Goal: Task Accomplishment & Management: Complete application form

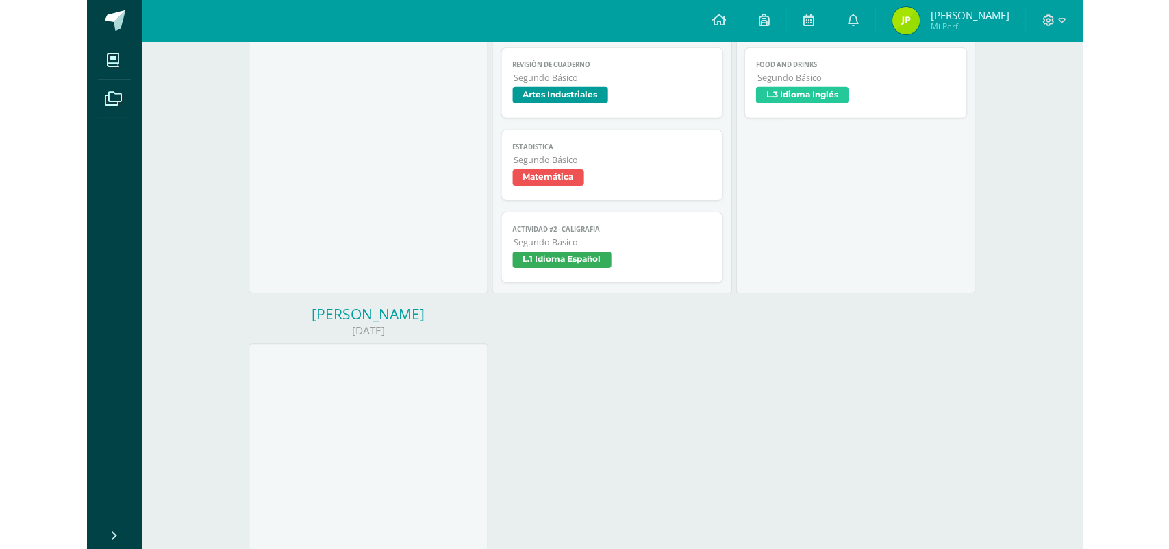
scroll to position [468, 0]
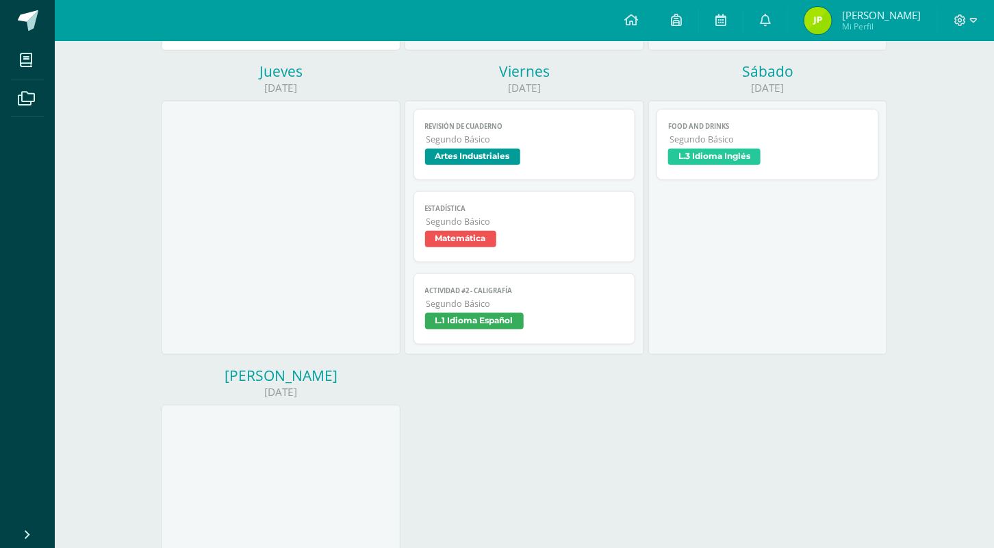
click at [666, 149] on link "Food and Drinks Segundo Básico L.3 Idioma Inglés" at bounding box center [768, 144] width 223 height 71
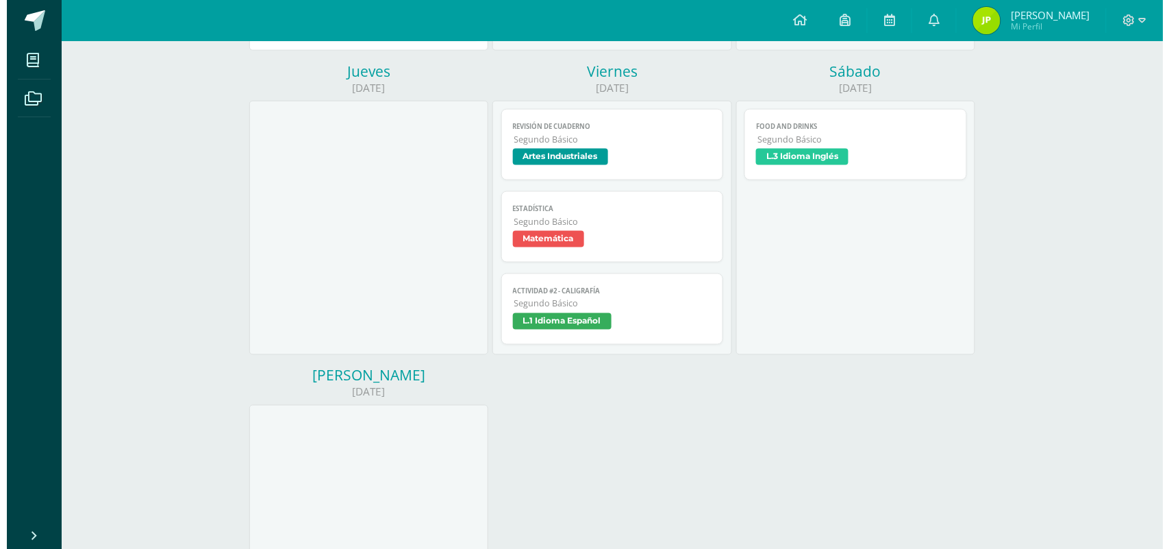
scroll to position [468, 0]
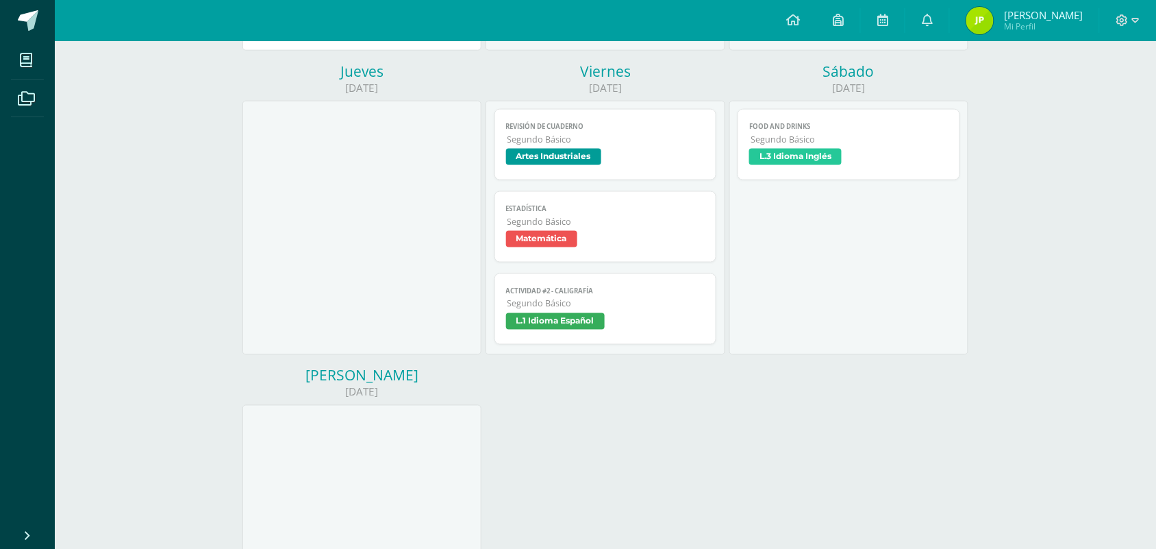
click at [837, 173] on link "Food and Drinks Segundo Básico L.3 Idioma Inglés" at bounding box center [849, 144] width 223 height 71
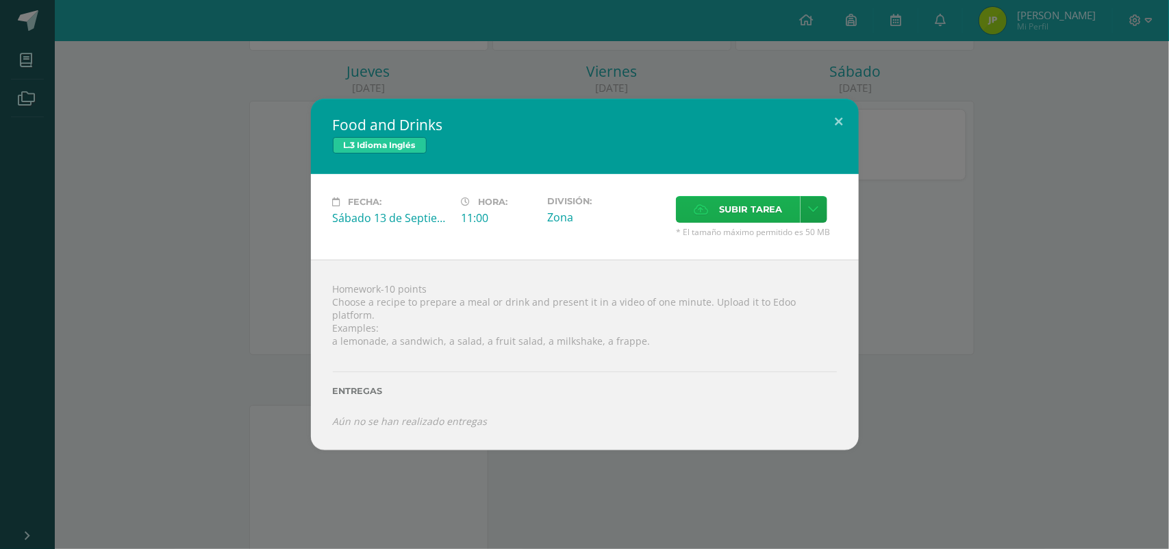
click at [790, 218] on label "Subir tarea" at bounding box center [738, 209] width 125 height 27
click at [0, 0] on input "Subir tarea" at bounding box center [0, 0] width 0 height 0
click at [740, 222] on span "Subir tarea" at bounding box center [751, 209] width 64 height 25
click at [0, 0] on input "Subir tarea" at bounding box center [0, 0] width 0 height 0
click at [713, 226] on div "Subir tarea" at bounding box center [756, 211] width 161 height 30
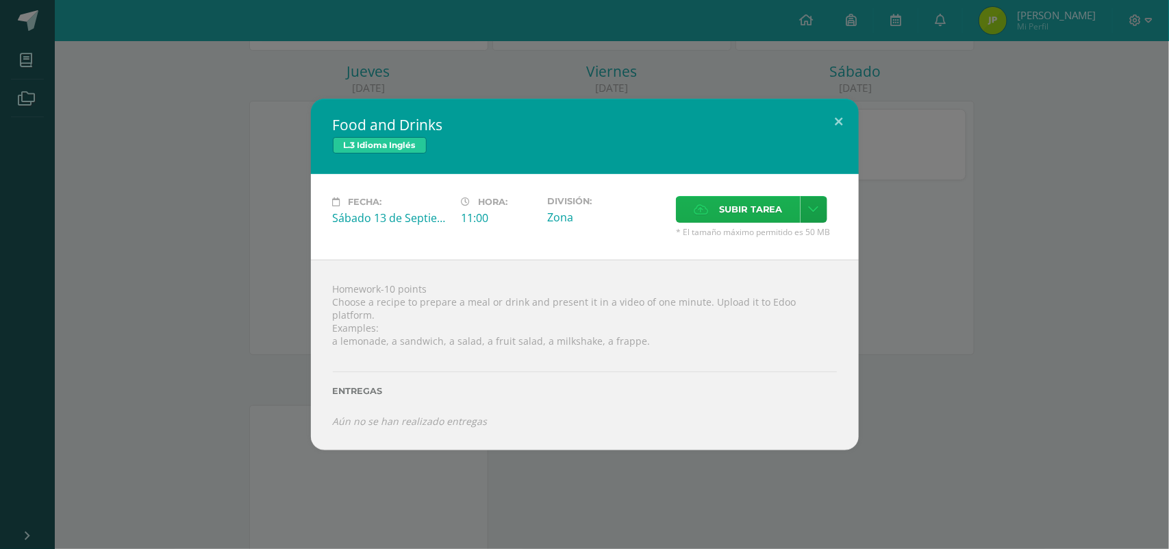
click at [723, 222] on span "Subir tarea" at bounding box center [751, 209] width 64 height 25
click at [0, 0] on input "Subir tarea" at bounding box center [0, 0] width 0 height 0
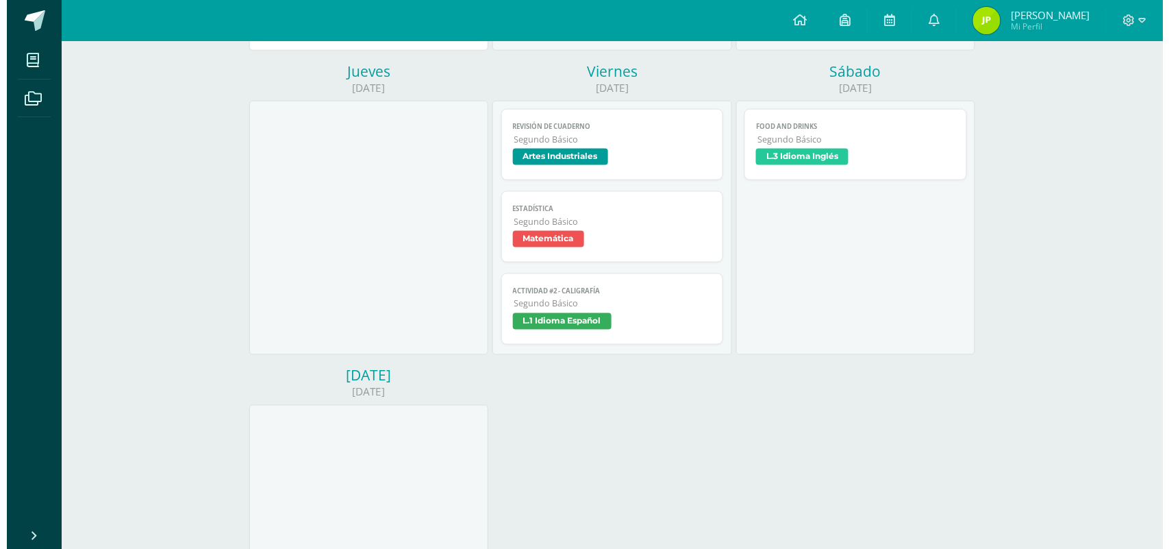
scroll to position [468, 0]
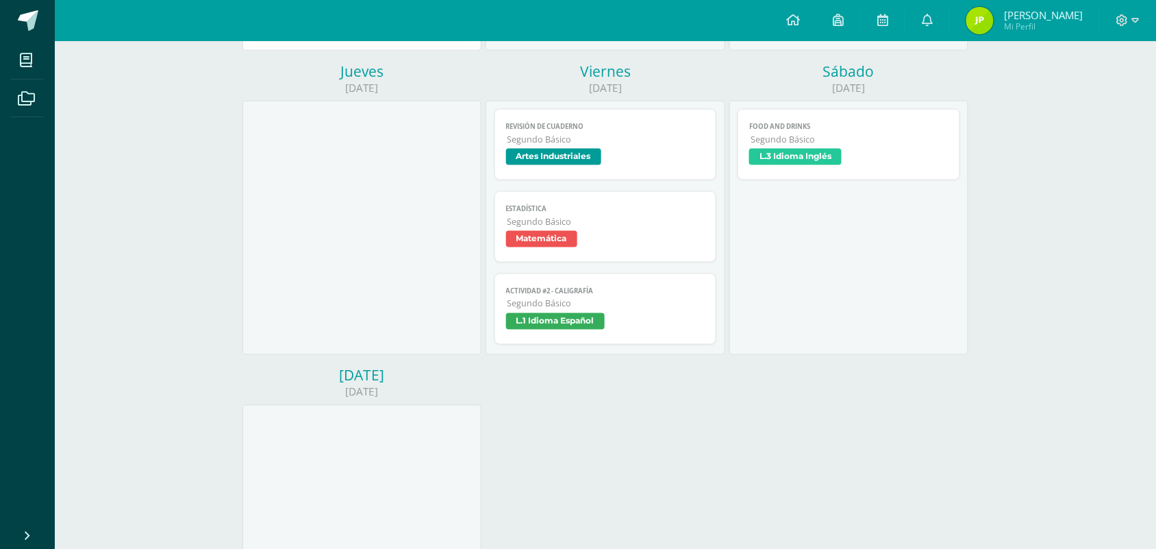
click at [744, 147] on link "Food and Drinks Segundo Básico L.3 Idioma Inglés" at bounding box center [849, 144] width 223 height 71
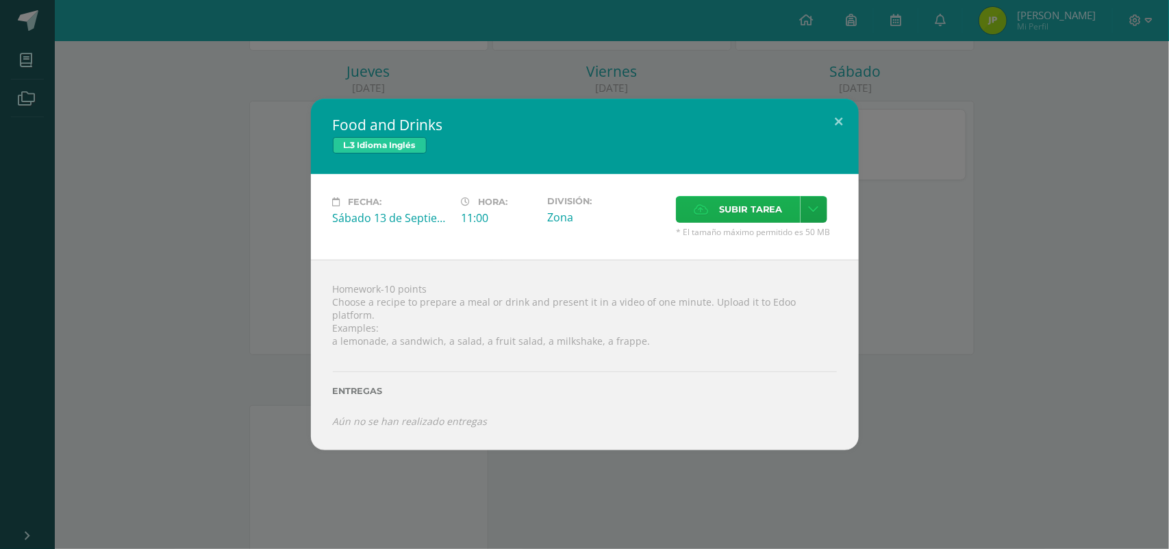
click at [735, 213] on span "Subir tarea" at bounding box center [751, 209] width 64 height 25
click at [0, 0] on input "Subir tarea" at bounding box center [0, 0] width 0 height 0
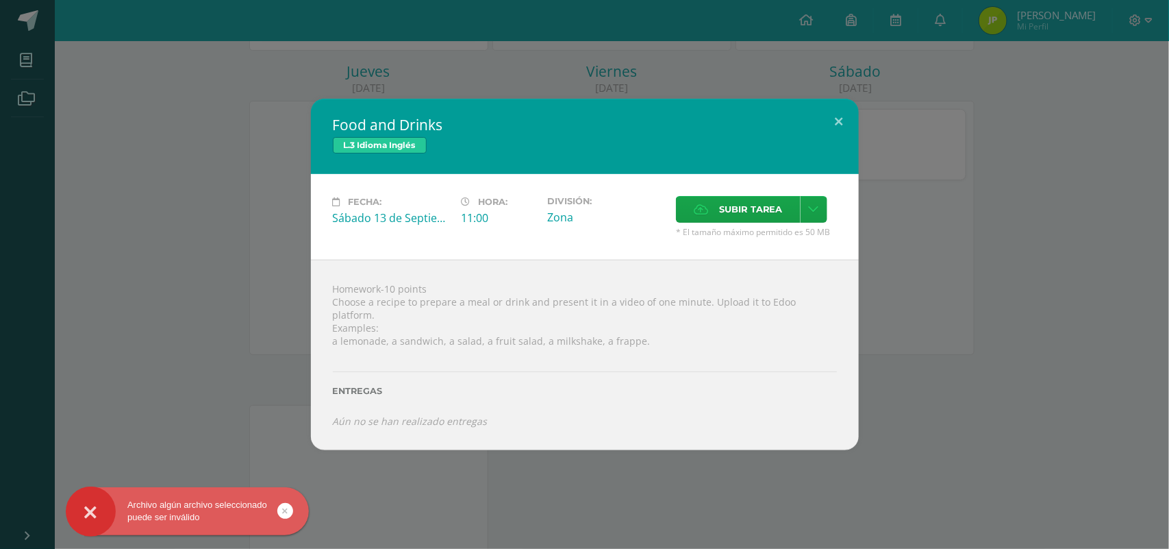
drag, startPoint x: 170, startPoint y: 501, endPoint x: 144, endPoint y: 508, distance: 26.9
click at [162, 504] on div "Archivo algún archivo seleccionado puede ser inválido" at bounding box center [187, 511] width 243 height 25
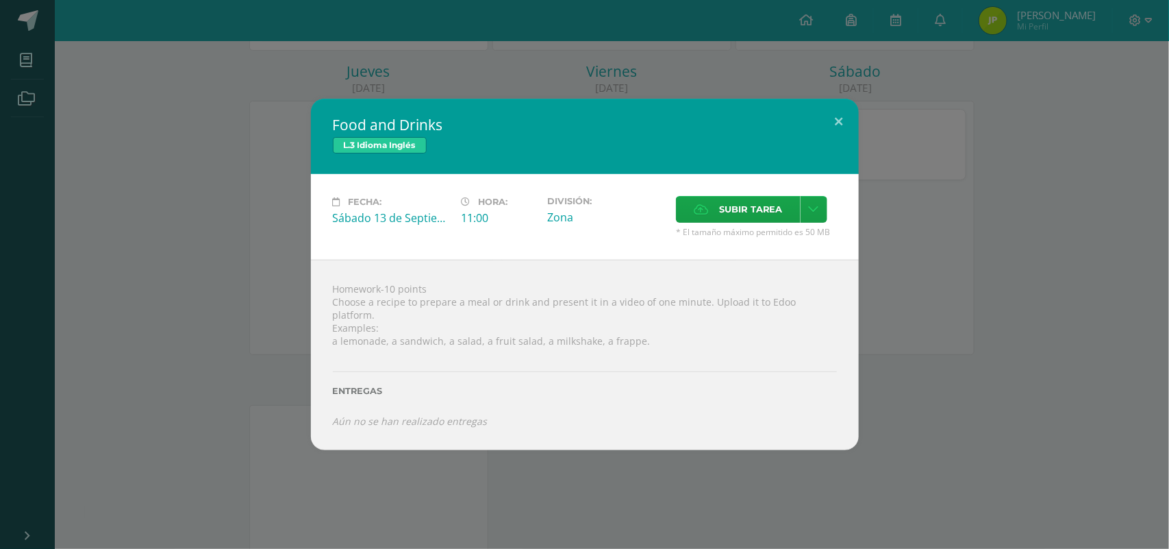
drag, startPoint x: 121, startPoint y: 514, endPoint x: 111, endPoint y: 504, distance: 13.6
click at [111, 504] on div "Archivo algún archivo seleccionado puede ser inválido" at bounding box center [209, 513] width 250 height 53
click at [101, 511] on div at bounding box center [91, 512] width 30 height 30
drag, startPoint x: 748, startPoint y: 197, endPoint x: 747, endPoint y: 216, distance: 19.9
click at [747, 205] on div "Fecha: [DATE] Hora: 11:00 División: Zona Subir tarea Cancelar" at bounding box center [585, 217] width 548 height 86
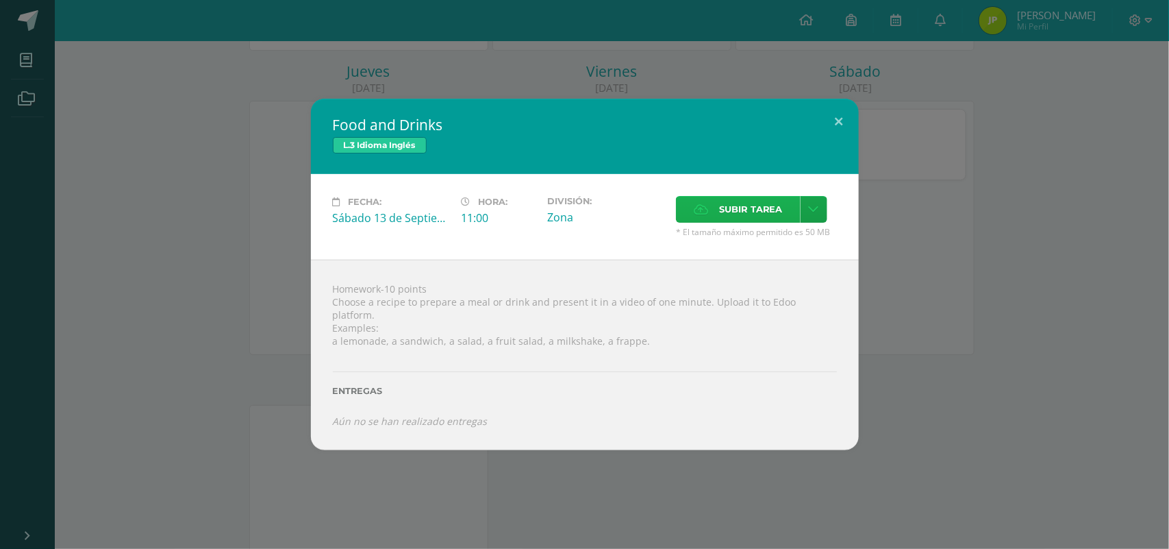
click at [744, 222] on span "Subir tarea" at bounding box center [751, 209] width 64 height 25
click at [0, 0] on input "Subir tarea" at bounding box center [0, 0] width 0 height 0
click at [750, 223] on label "Subir tarea" at bounding box center [738, 209] width 125 height 27
click at [0, 0] on input "Subir tarea" at bounding box center [0, 0] width 0 height 0
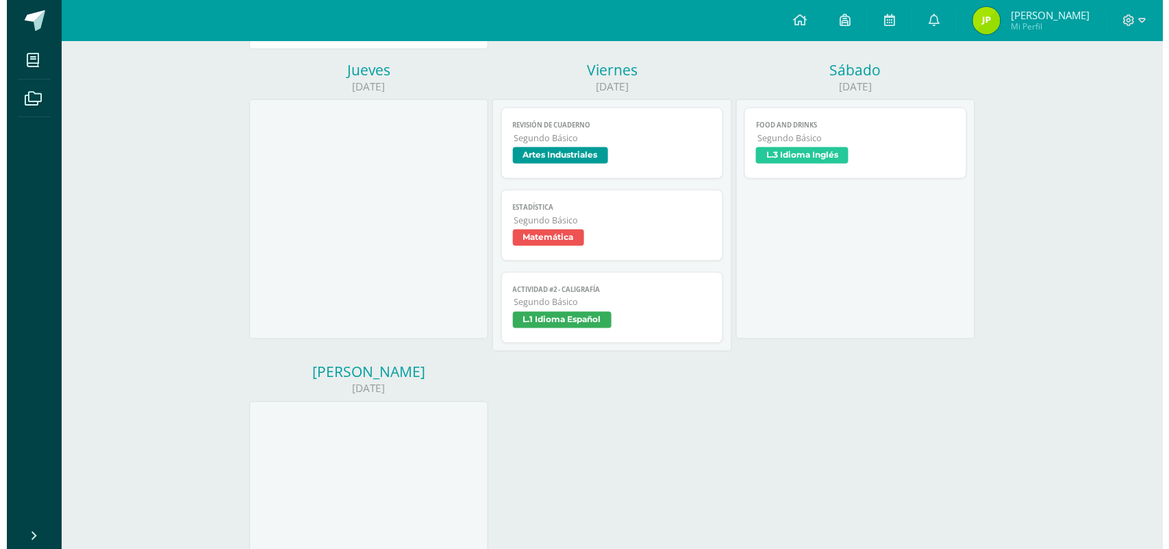
scroll to position [468, 0]
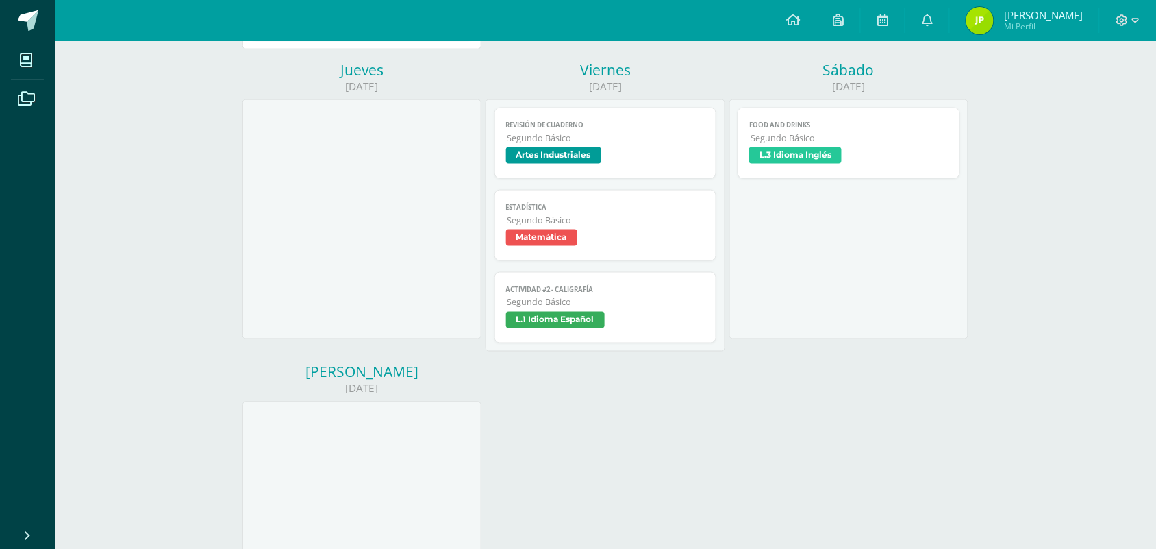
click at [841, 127] on span "Food and Drinks" at bounding box center [848, 125] width 199 height 9
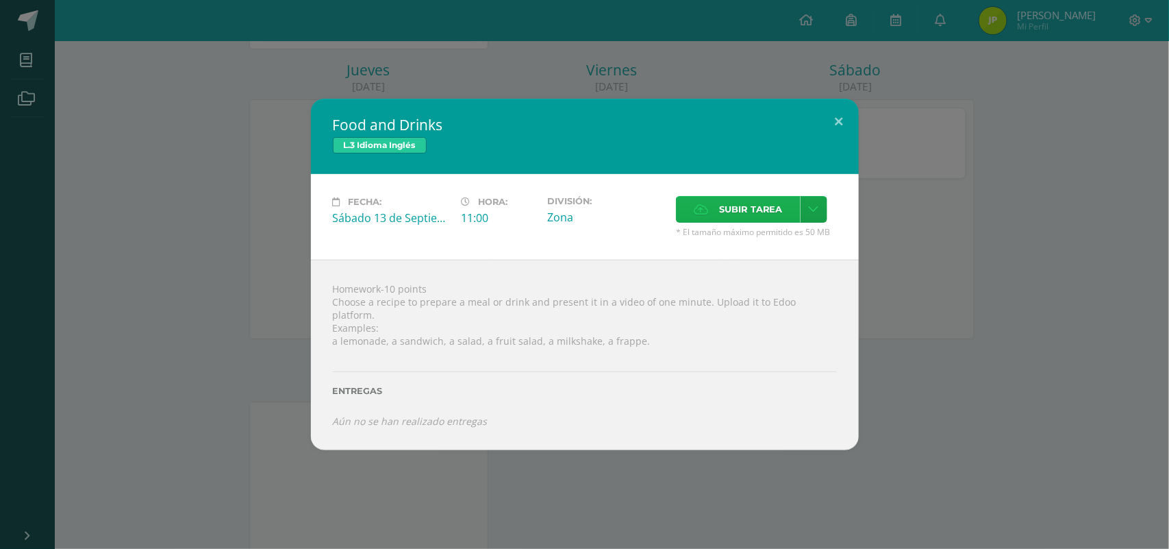
click at [751, 222] on span "Subir tarea" at bounding box center [751, 209] width 64 height 25
click at [0, 0] on input "Subir tarea" at bounding box center [0, 0] width 0 height 0
click at [764, 213] on span "Subir tarea" at bounding box center [751, 209] width 64 height 25
click at [0, 0] on input "Subir tarea" at bounding box center [0, 0] width 0 height 0
click at [816, 210] on icon at bounding box center [814, 209] width 10 height 12
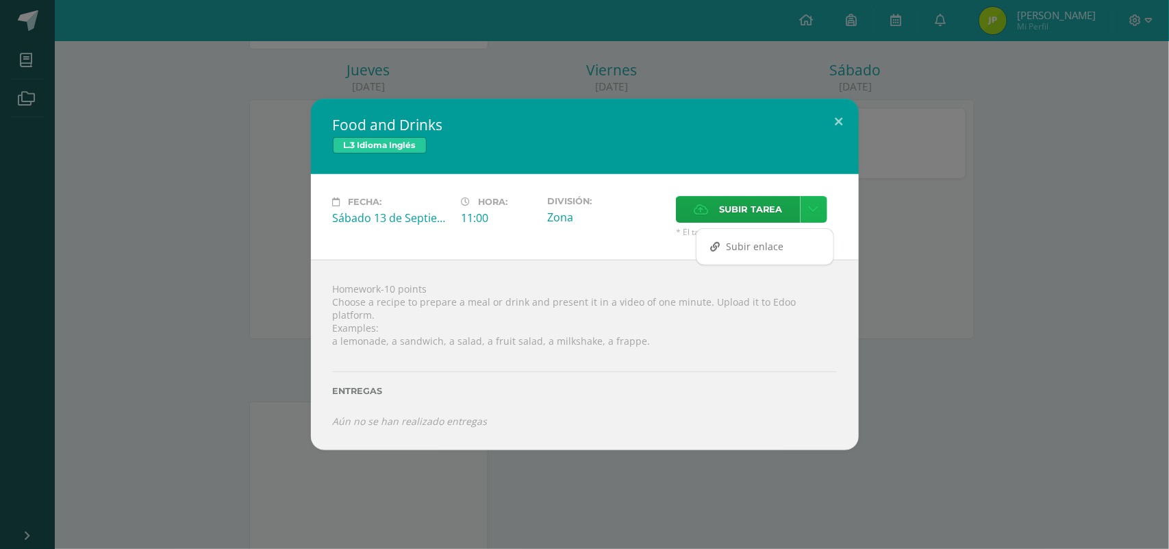
click at [816, 210] on icon at bounding box center [814, 209] width 10 height 12
click at [815, 215] on icon at bounding box center [814, 209] width 10 height 12
click at [779, 247] on span "Subir enlace" at bounding box center [755, 246] width 58 height 13
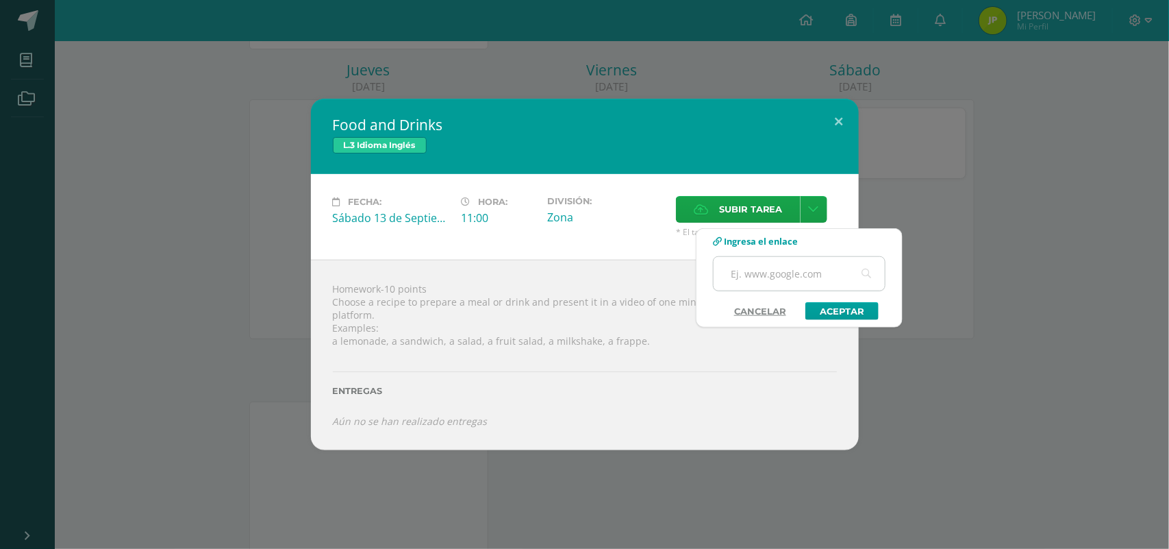
click at [779, 267] on input "text" at bounding box center [799, 274] width 171 height 34
paste input "https://www.canva.com/design/DAGy3tKNers/wDlscIiNobVDAfOQX4Rtfw/watch?utm_conte…"
type input "[URL][DOMAIN_NAME]"
click at [819, 306] on link "Aceptar" at bounding box center [841, 311] width 73 height 18
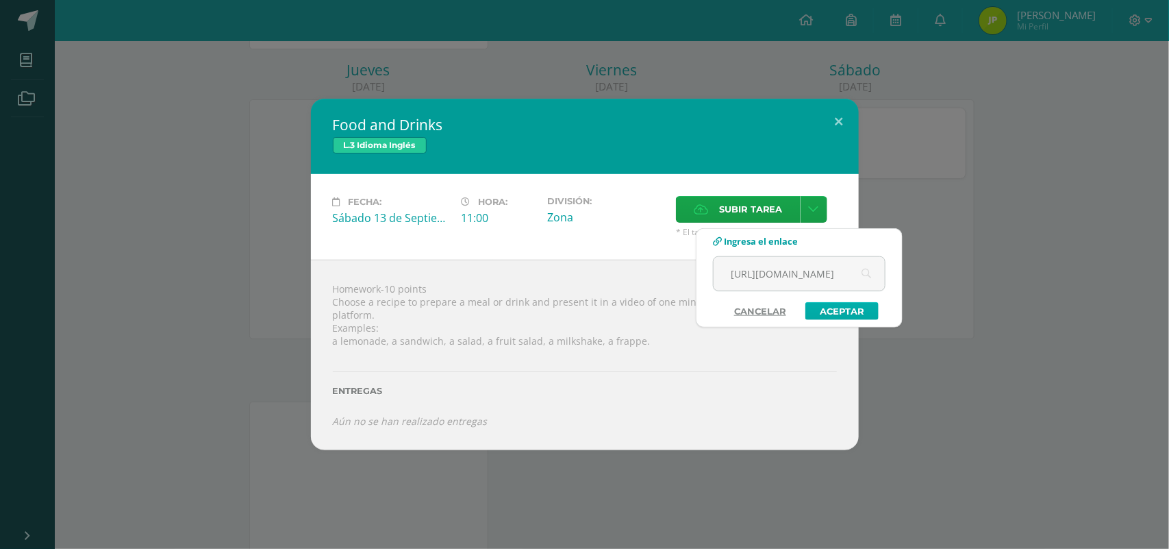
scroll to position [0, 0]
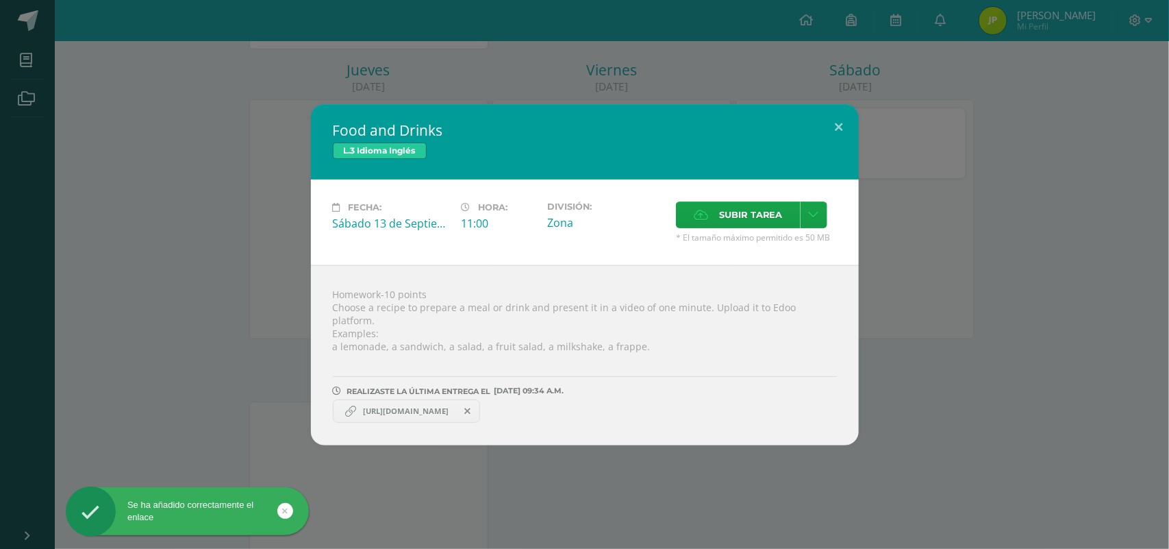
click at [440, 405] on span "[URL][DOMAIN_NAME]" at bounding box center [405, 410] width 99 height 11
click at [392, 406] on span "[URL][DOMAIN_NAME]" at bounding box center [405, 410] width 99 height 11
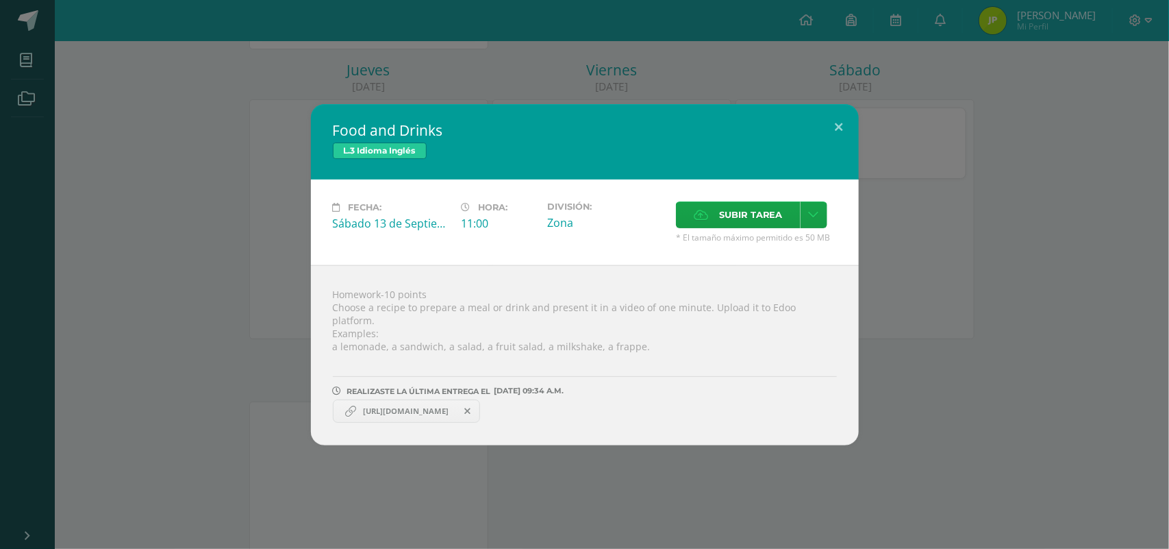
click at [401, 405] on span "[URL][DOMAIN_NAME]" at bounding box center [405, 410] width 99 height 11
click at [350, 405] on icon at bounding box center [350, 410] width 11 height 11
click at [455, 406] on span "[URL][DOMAIN_NAME]" at bounding box center [405, 410] width 99 height 11
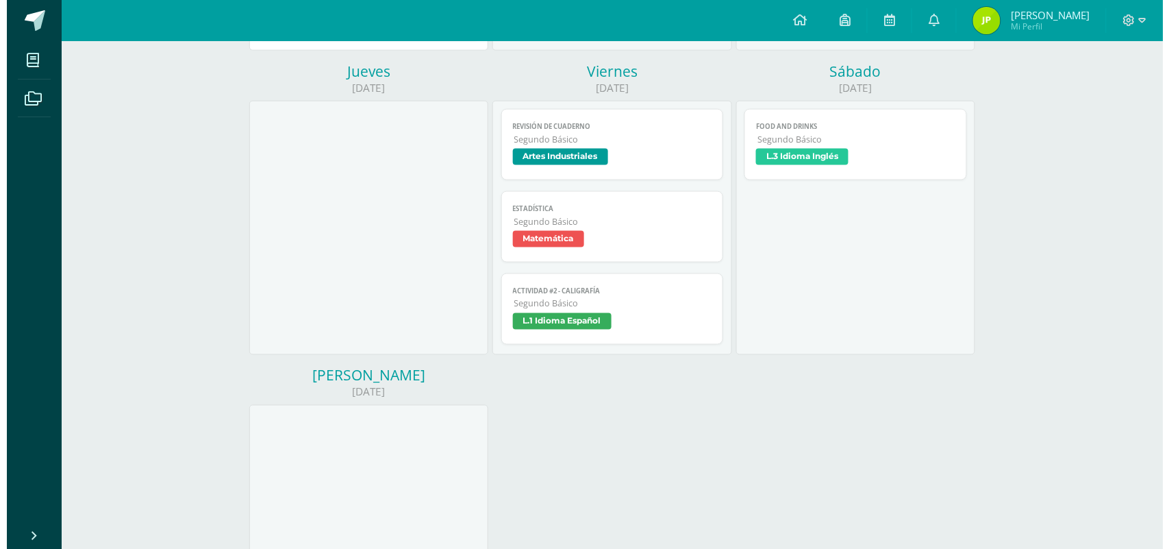
scroll to position [468, 0]
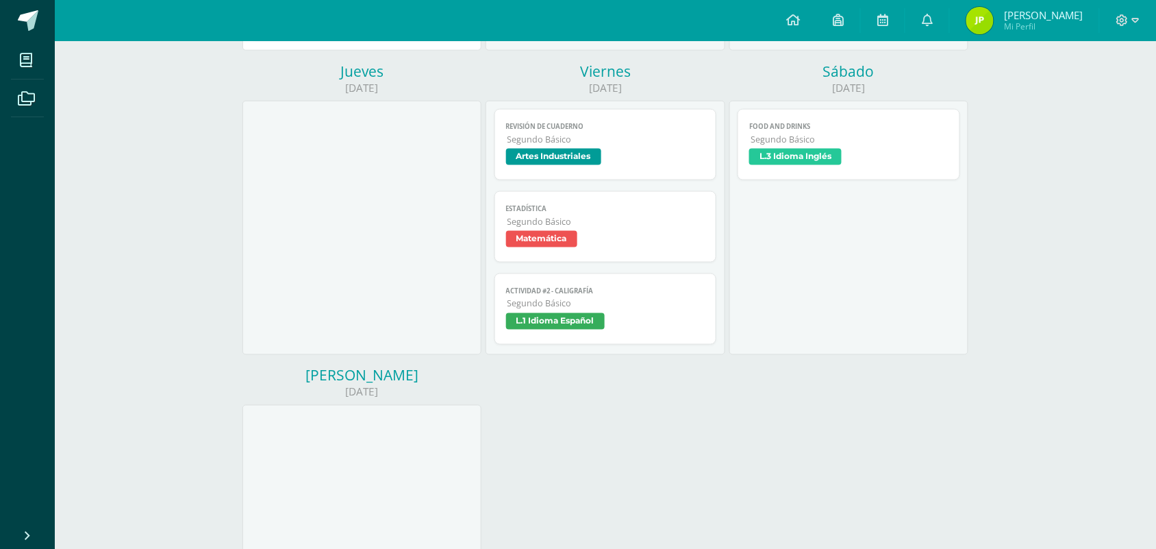
click at [860, 142] on span "Segundo Básico" at bounding box center [850, 140] width 198 height 12
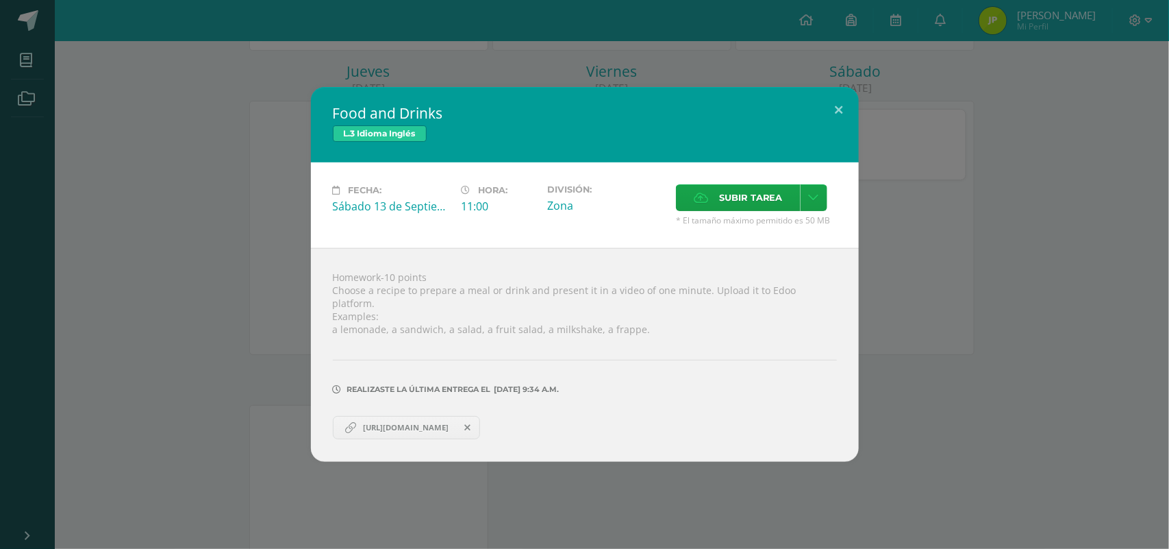
click at [434, 425] on span "[URL][DOMAIN_NAME]" at bounding box center [405, 427] width 99 height 11
